Goal: Use online tool/utility

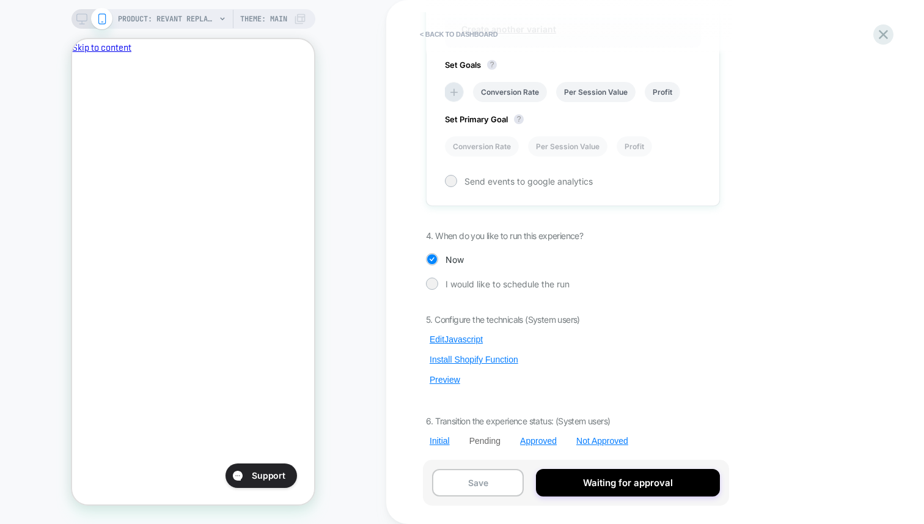
scroll to position [745, 0]
click at [456, 333] on button "Edit Javascript" at bounding box center [456, 338] width 61 height 11
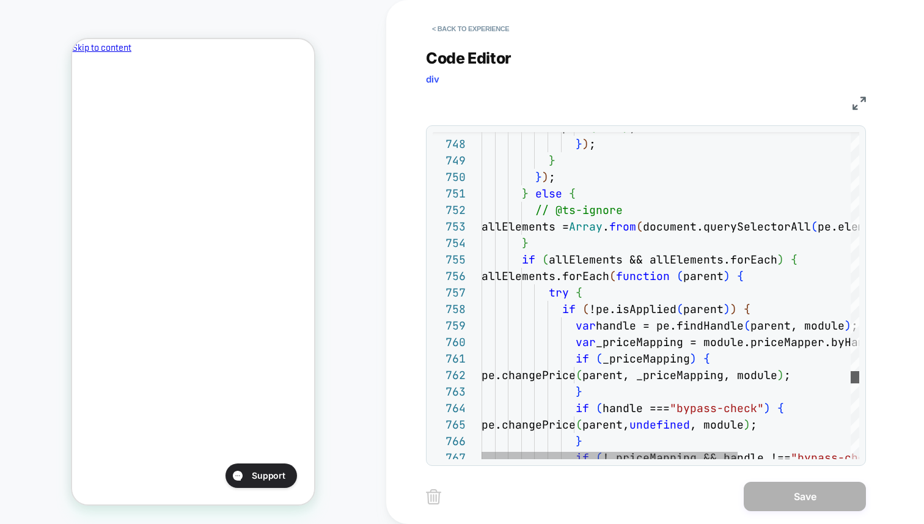
scroll to position [0, 0]
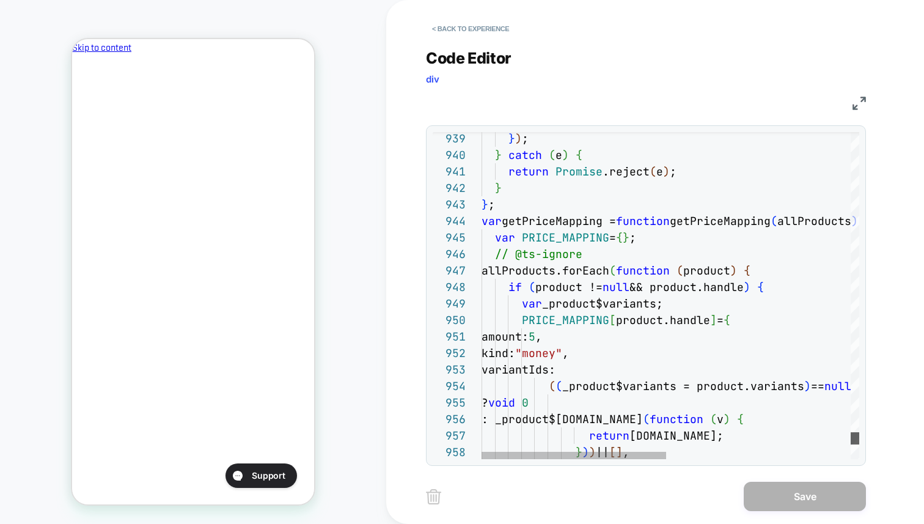
click at [851, 439] on div at bounding box center [855, 438] width 9 height 12
type textarea "**********"
drag, startPoint x: 565, startPoint y: 309, endPoint x: 561, endPoint y: 314, distance: 6.5
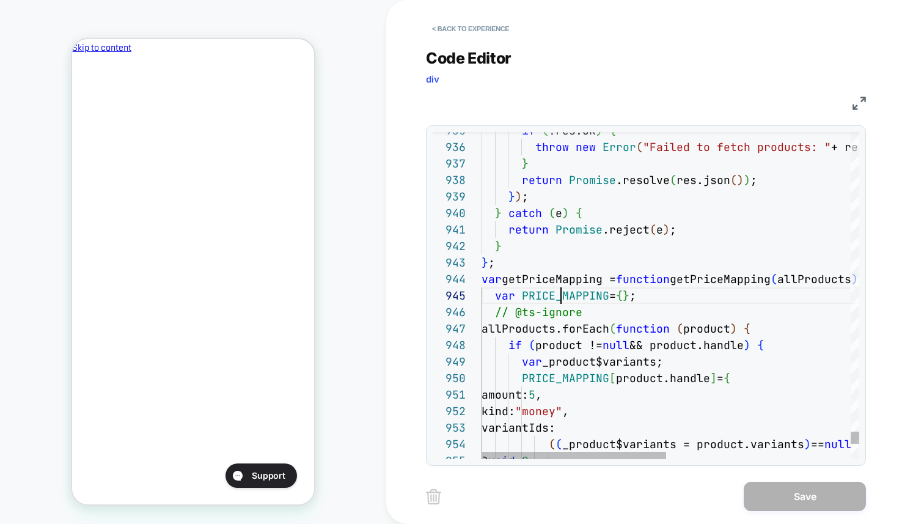
scroll to position [66, 79]
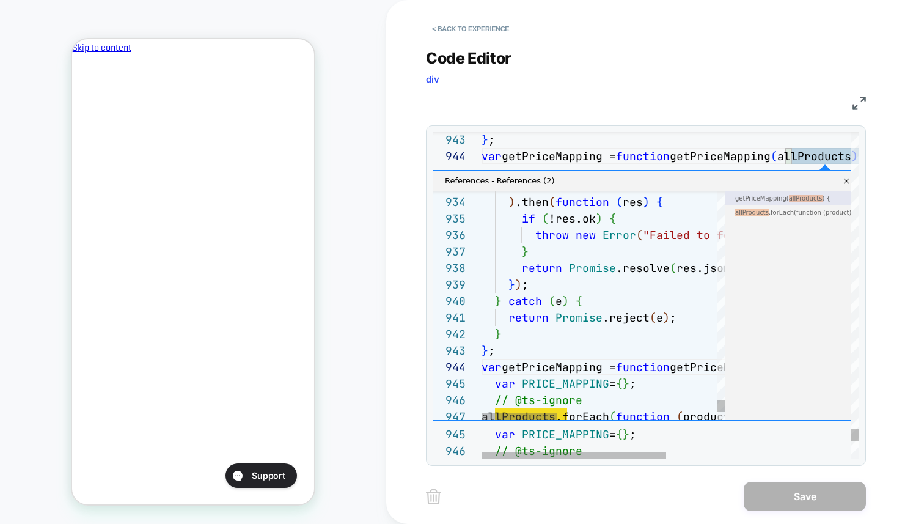
scroll to position [0, 210]
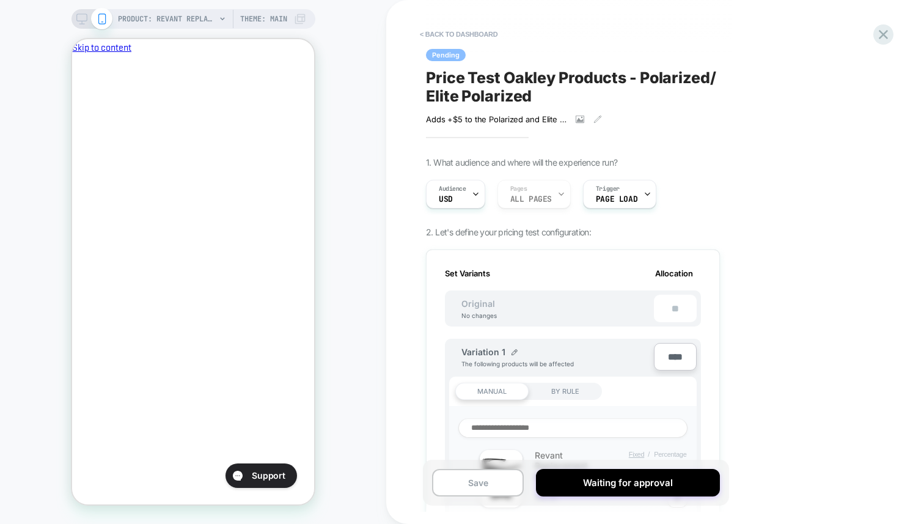
scroll to position [0, 0]
click at [0, 0] on div "< back to dashboard Pending Price Test Oakley Products - Polarized/ Elite Polar…" at bounding box center [0, 0] width 0 height 0
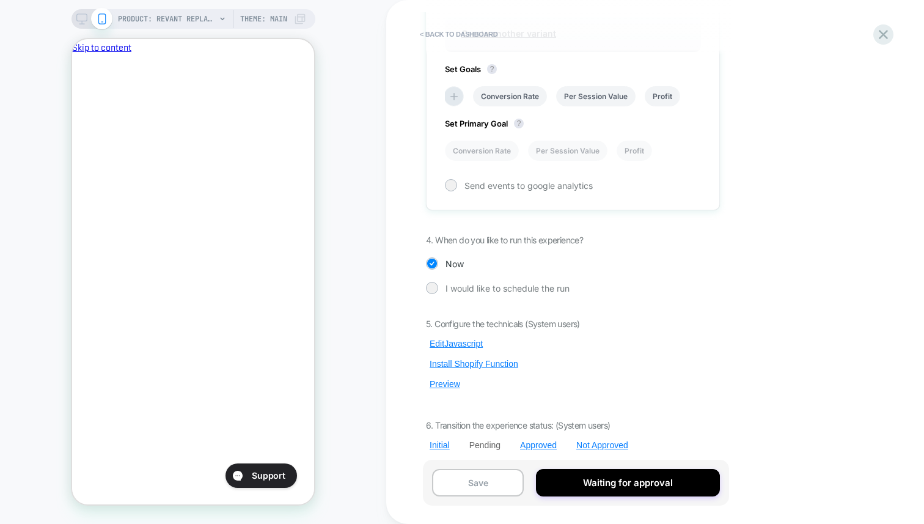
scroll to position [745, 0]
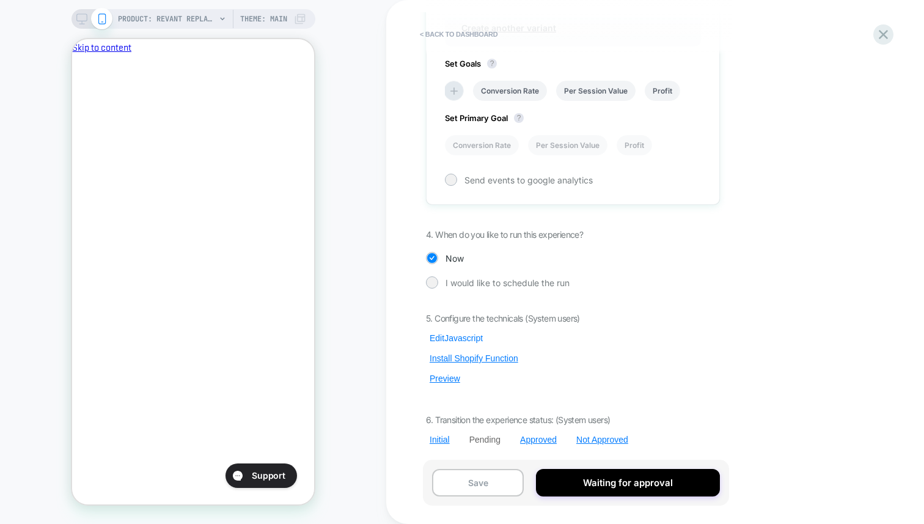
click at [473, 338] on button "Edit Javascript" at bounding box center [456, 338] width 61 height 11
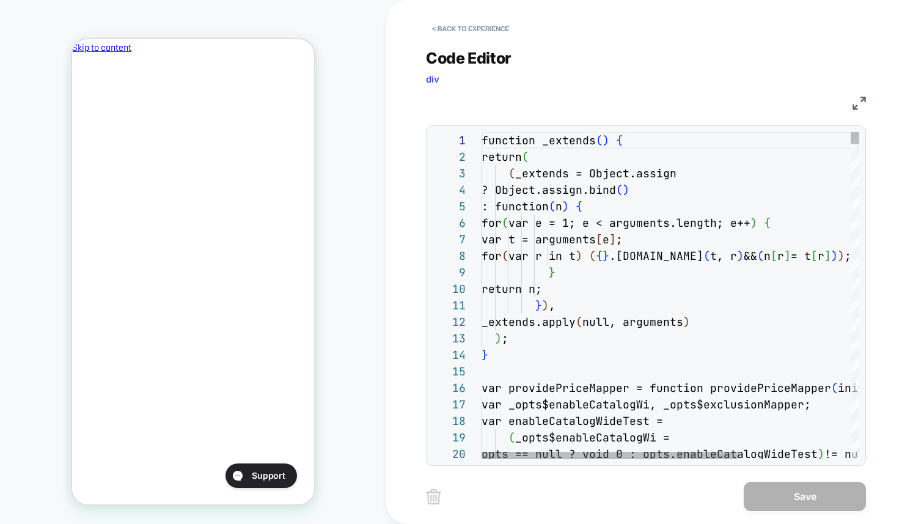
scroll to position [0, 210]
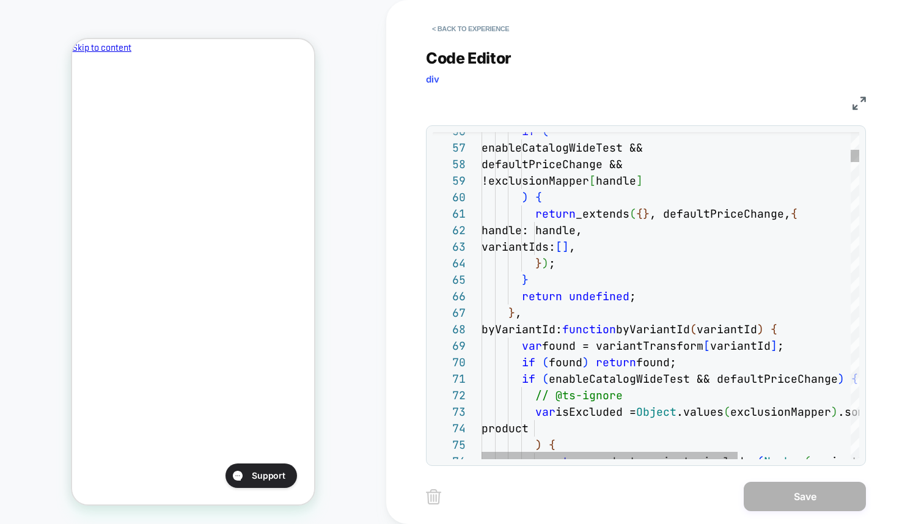
type textarea "**********"
type textarea "*"
type textarea "**********"
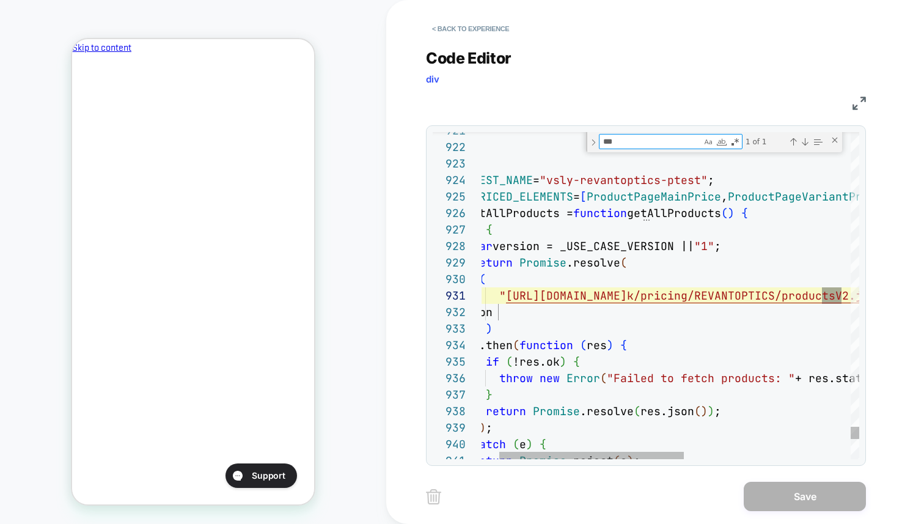
scroll to position [0, 0]
type textarea "***"
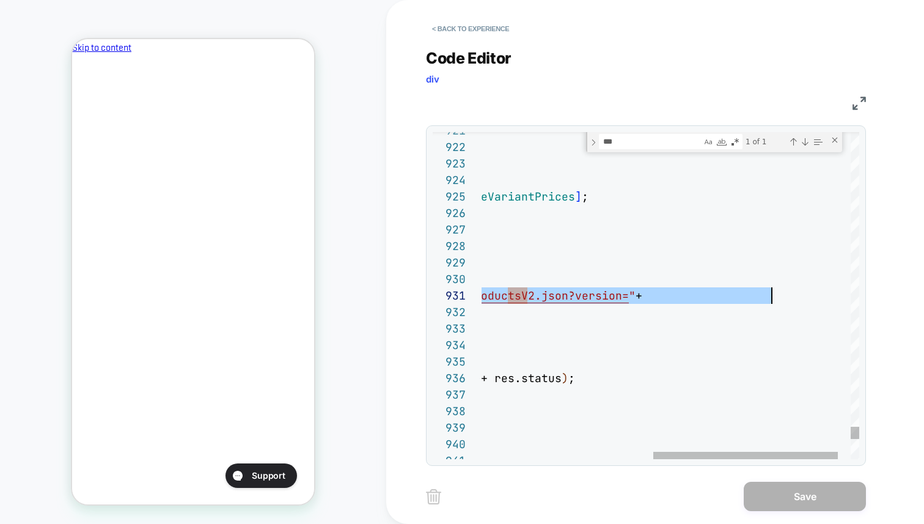
scroll to position [0, 641]
drag, startPoint x: 507, startPoint y: 294, endPoint x: 773, endPoint y: 297, distance: 266.0
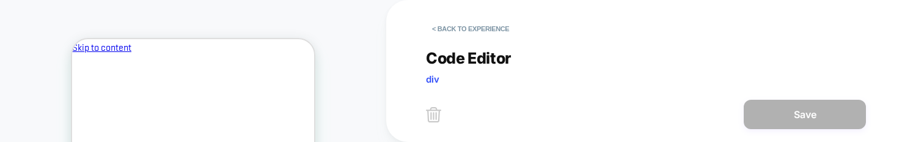
scroll to position [0, 0]
